Goal: Find specific page/section: Find specific page/section

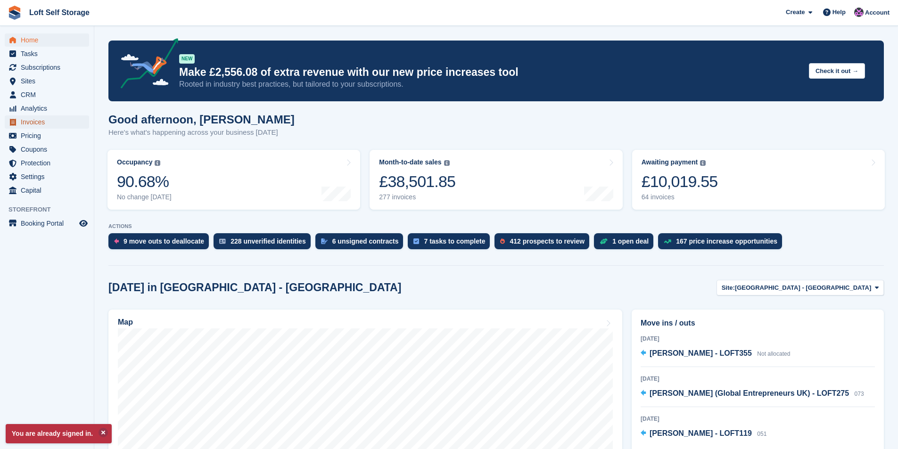
click at [47, 120] on span "Invoices" at bounding box center [49, 121] width 57 height 13
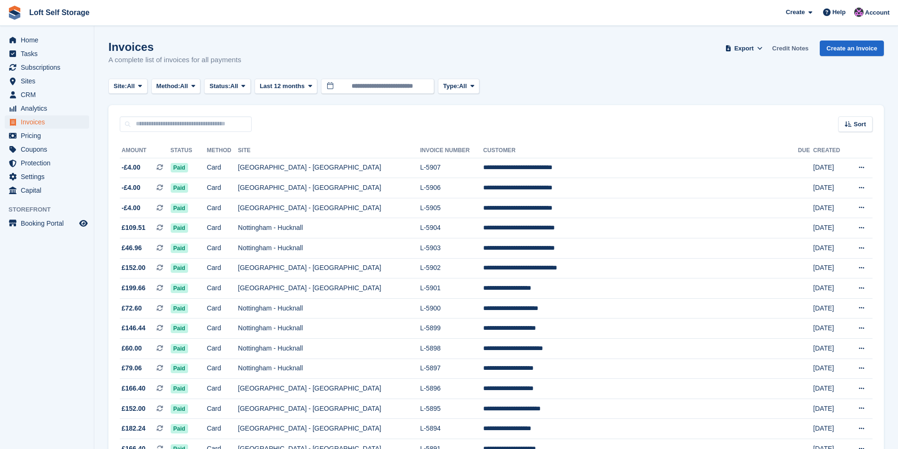
click at [785, 44] on link "Credit Notes" at bounding box center [790, 49] width 44 height 16
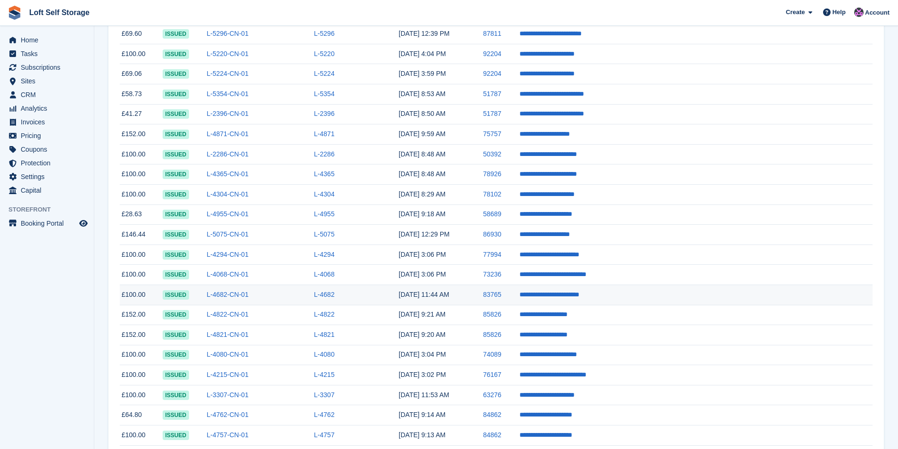
scroll to position [518, 0]
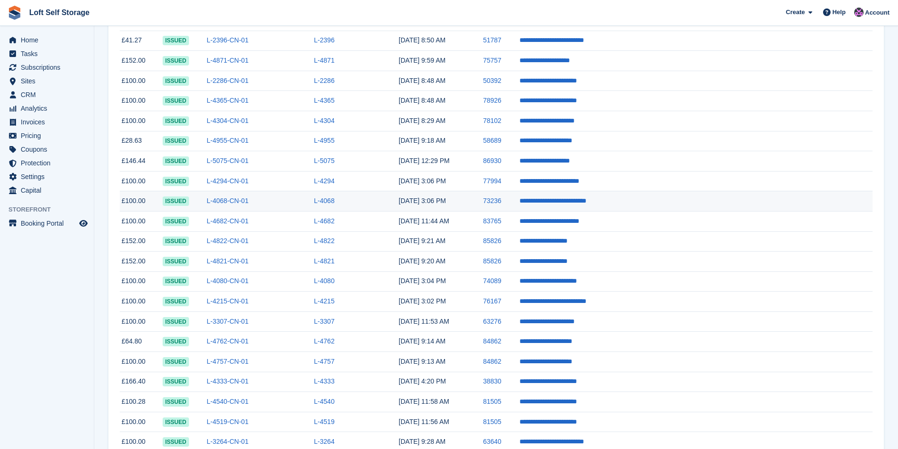
click at [483, 204] on td "[DATE] 3:06 PM" at bounding box center [441, 201] width 84 height 20
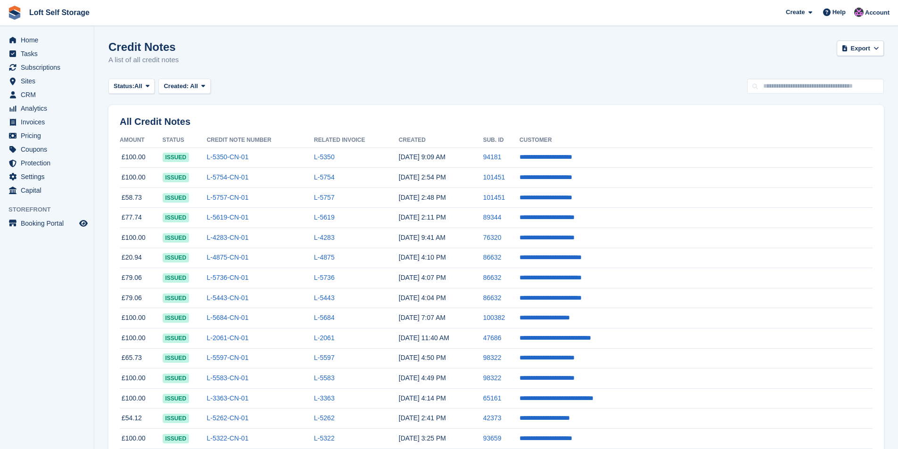
scroll to position [518, 0]
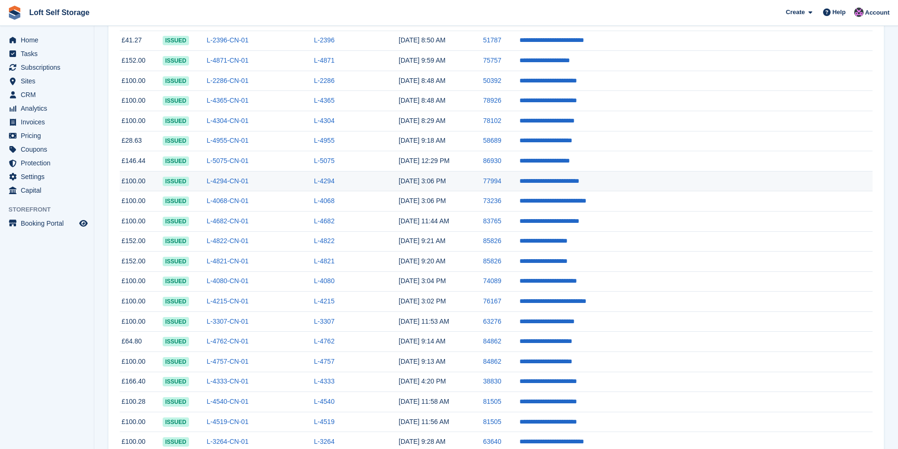
click at [314, 177] on td "L-4294-CN-01" at bounding box center [259, 181] width 107 height 20
